Goal: Information Seeking & Learning: Learn about a topic

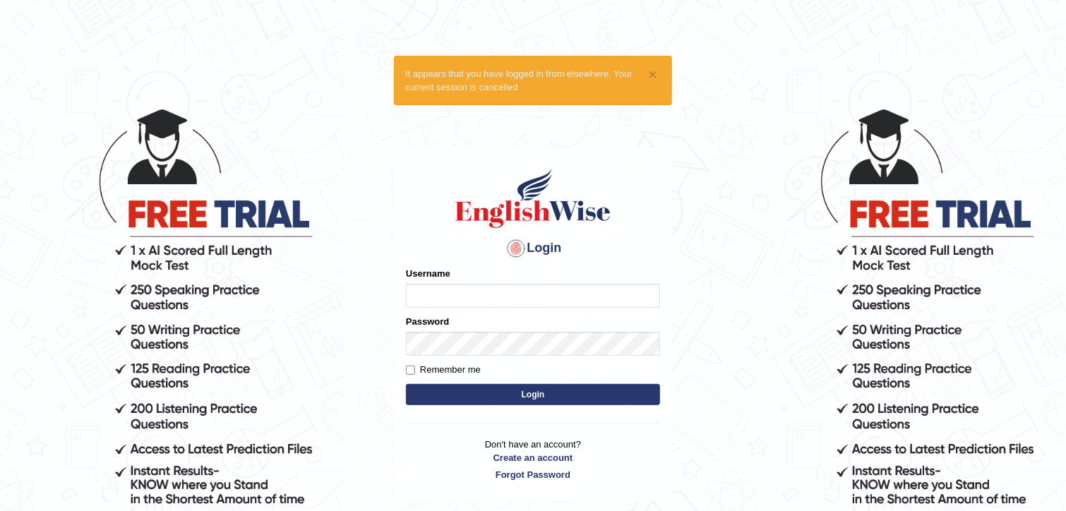
type input "RiffatM1"
click at [415, 372] on label "Remember me" at bounding box center [443, 370] width 75 height 14
click at [415, 372] on input "Remember me" at bounding box center [410, 370] width 9 height 9
checkbox input "true"
click at [433, 391] on button "Login" at bounding box center [533, 394] width 254 height 21
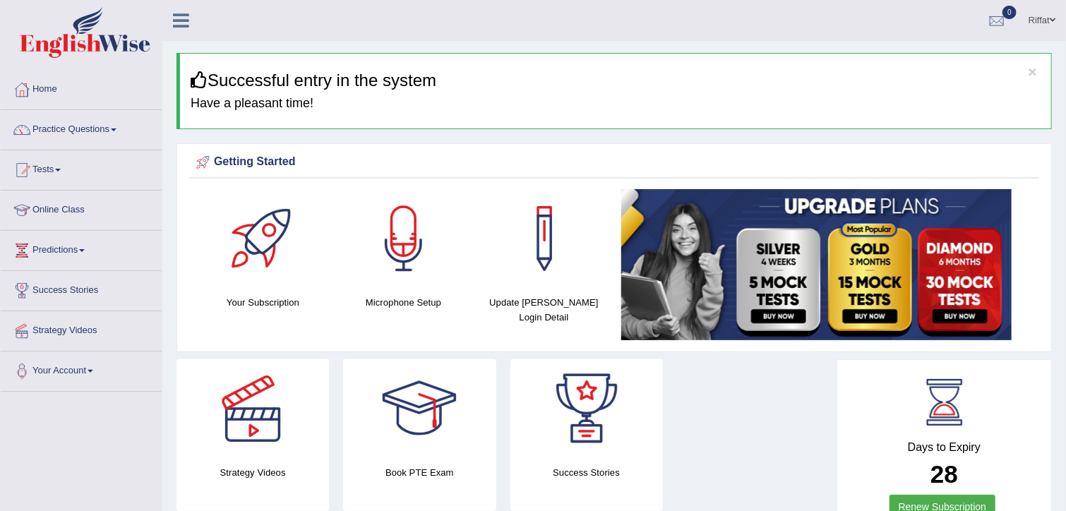
click at [108, 209] on link "Online Class" at bounding box center [81, 208] width 161 height 35
click at [108, 209] on link "Online Class" at bounding box center [79, 208] width 157 height 35
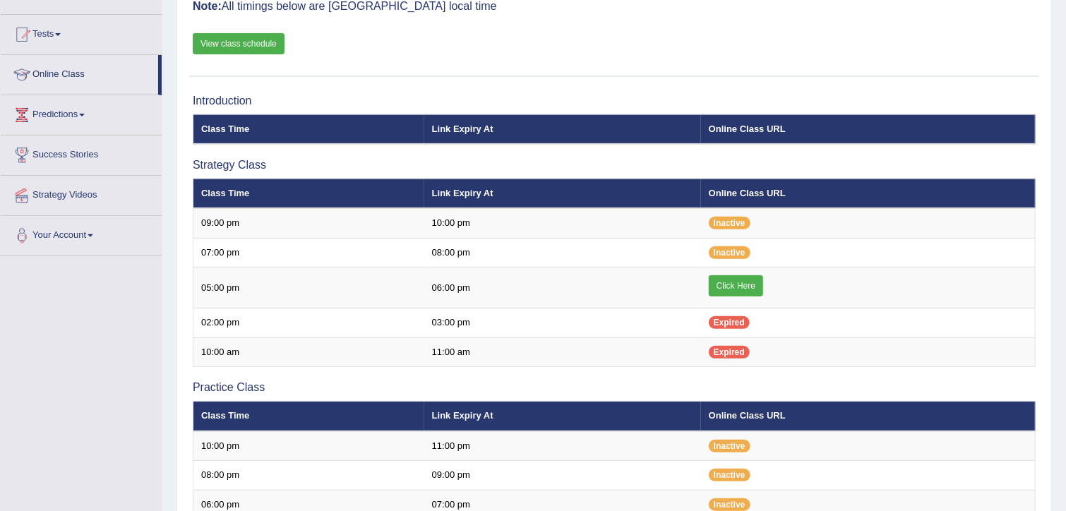
scroll to position [136, 0]
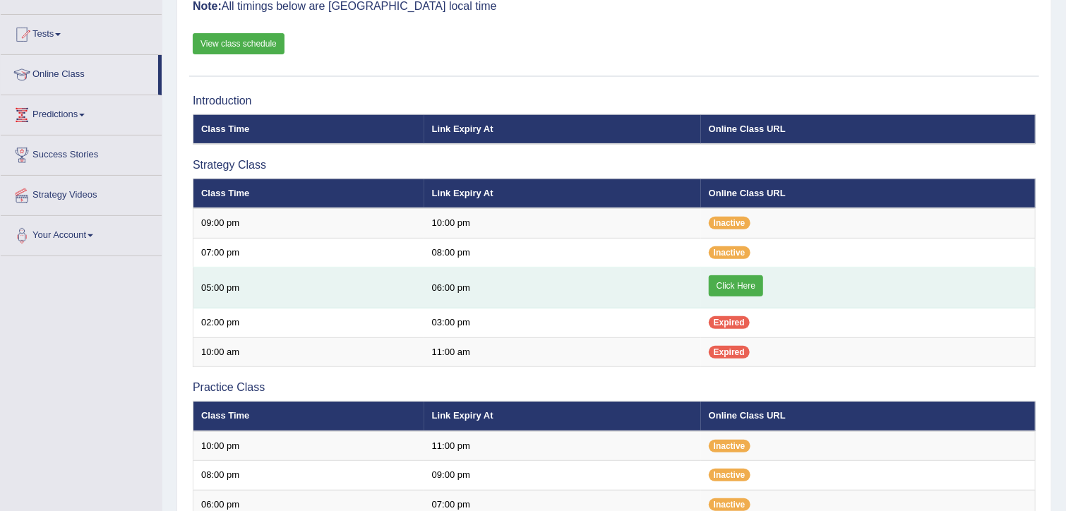
click at [728, 287] on link "Click Here" at bounding box center [736, 285] width 54 height 21
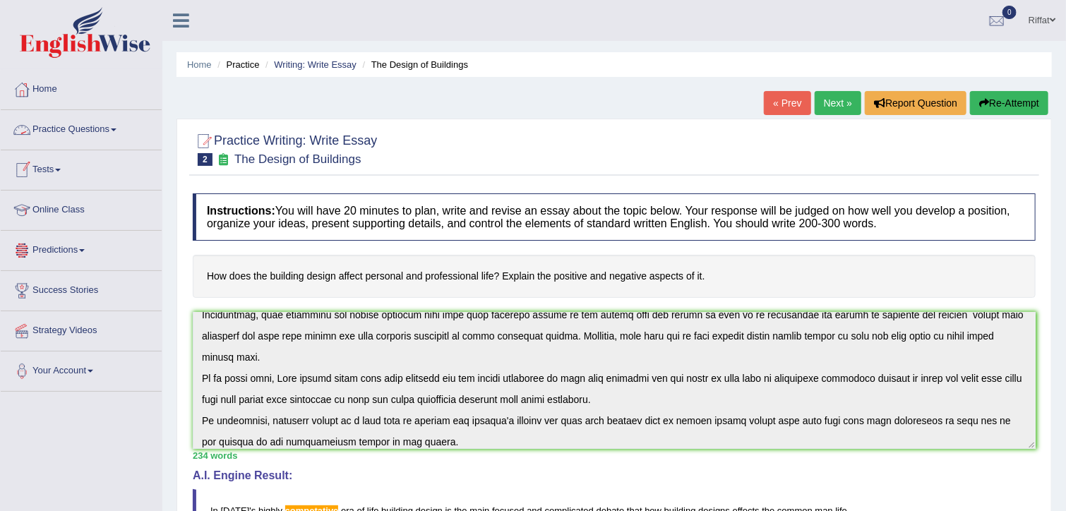
click at [71, 128] on link "Practice Questions" at bounding box center [81, 127] width 161 height 35
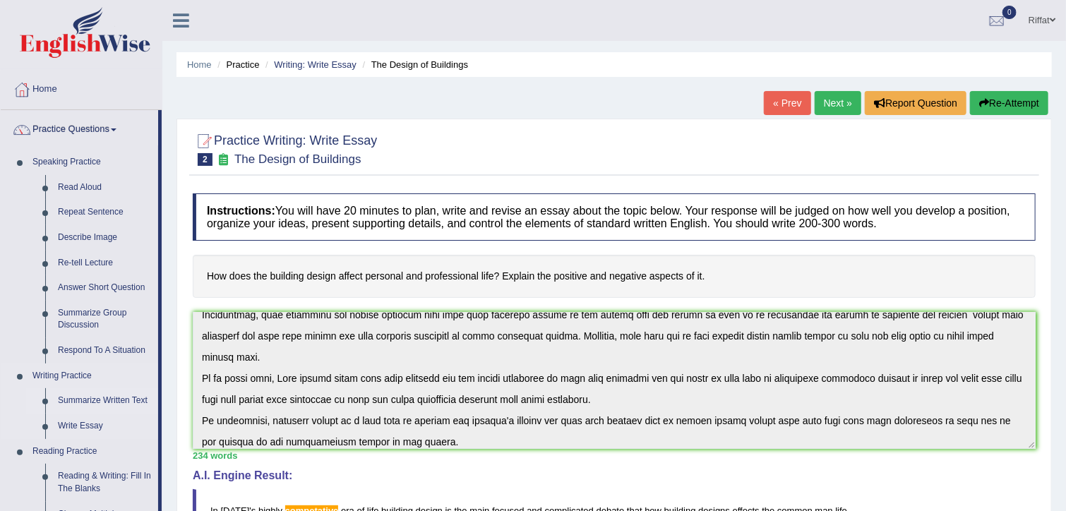
click at [104, 402] on link "Summarize Written Text" at bounding box center [105, 400] width 107 height 25
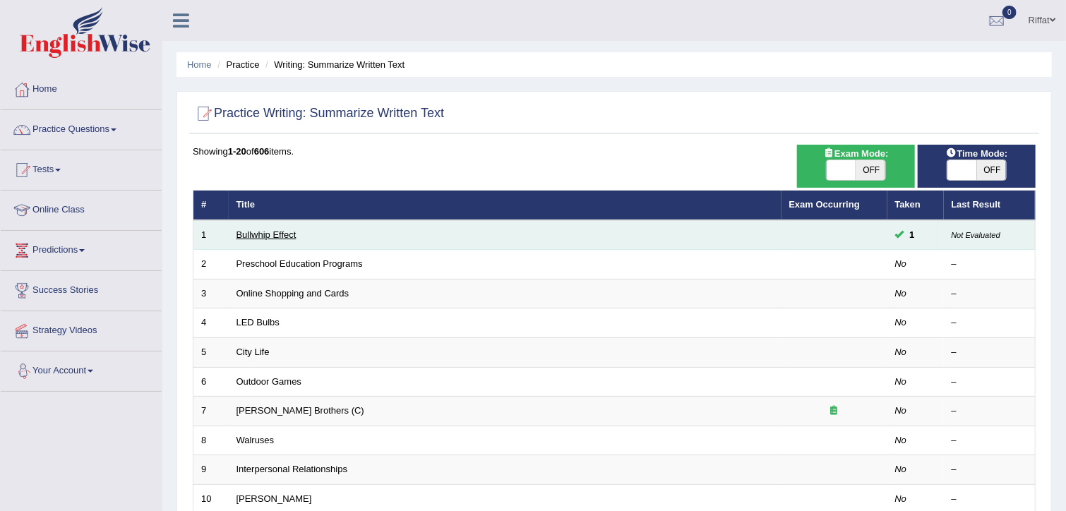
click at [267, 234] on link "Bullwhip Effect" at bounding box center [266, 234] width 60 height 11
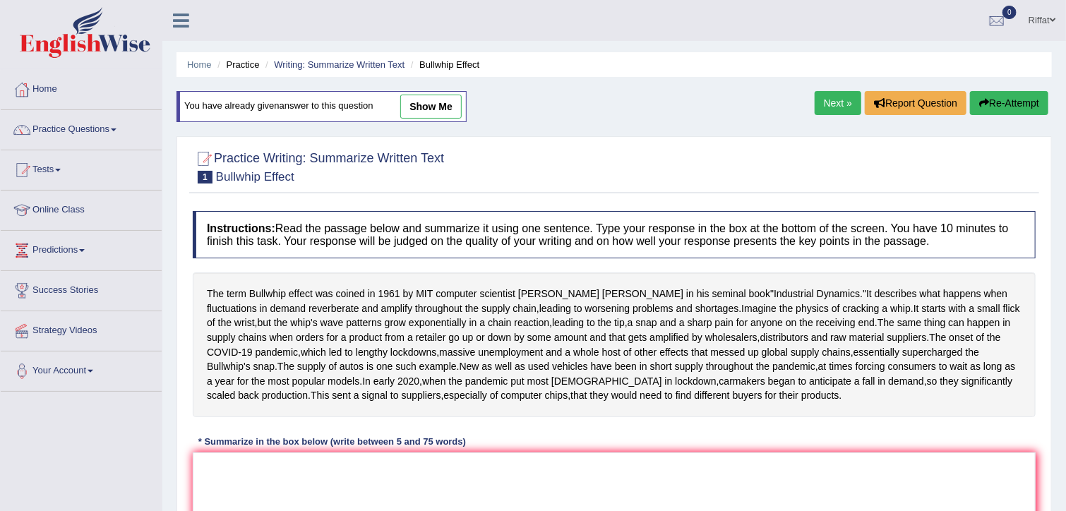
click at [429, 104] on link "show me" at bounding box center [430, 107] width 61 height 24
type textarea "The term Bullwhip effect was coined in [DATE] by MIT computer scientist [PERSON…"
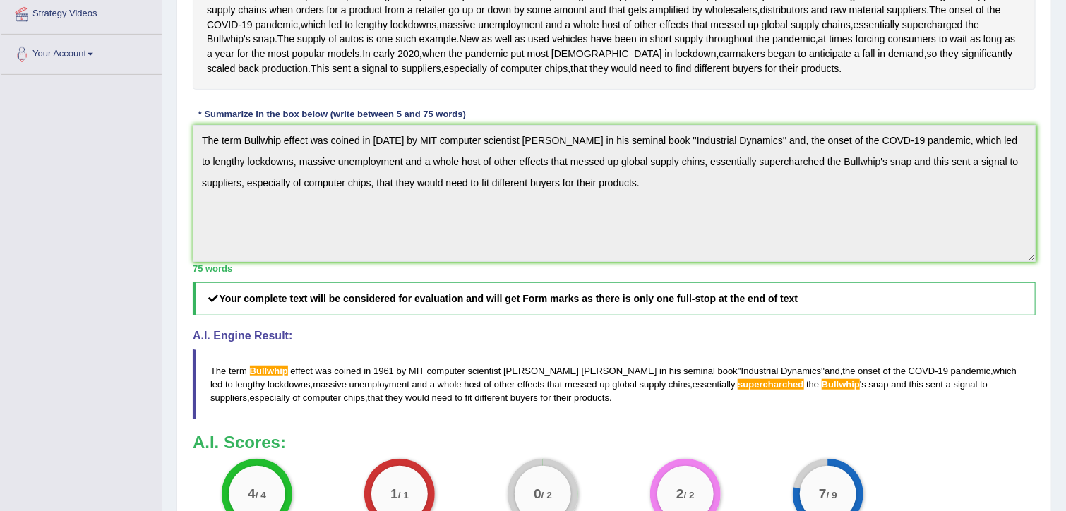
scroll to position [316, 0]
